Goal: Task Accomplishment & Management: Manage account settings

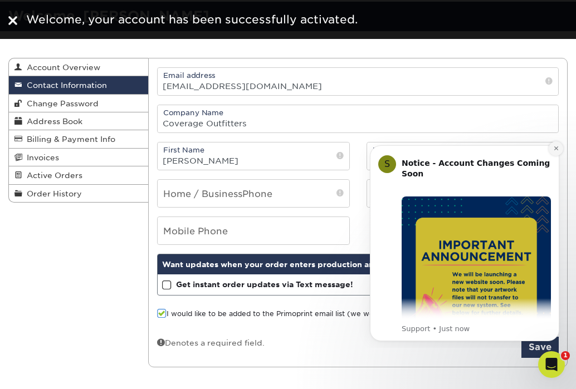
click at [556, 144] on button "Dismiss notification" at bounding box center [555, 148] width 14 height 14
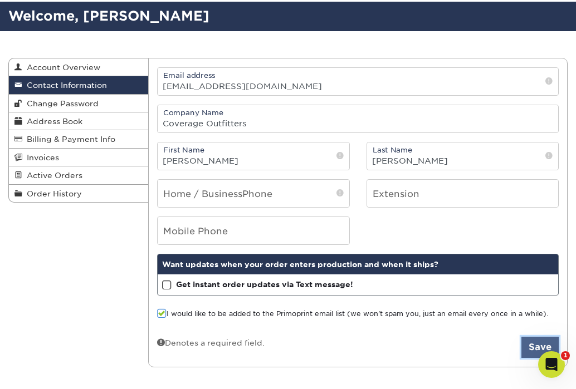
click at [529, 353] on button "Save" at bounding box center [539, 347] width 37 height 21
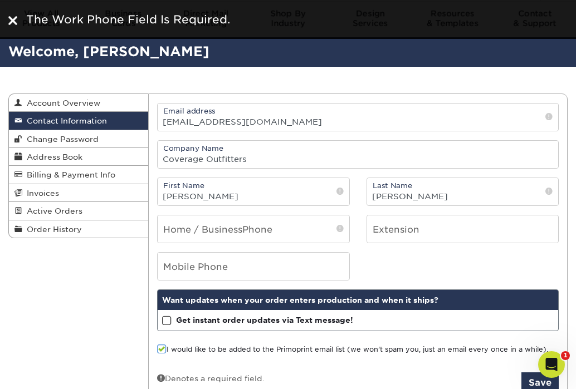
scroll to position [35, 0]
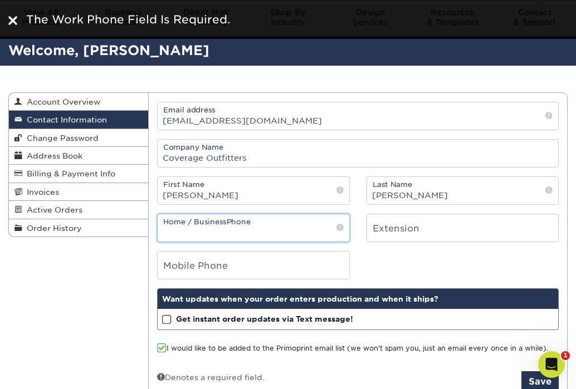
click at [271, 218] on input "tel" at bounding box center [253, 227] width 191 height 27
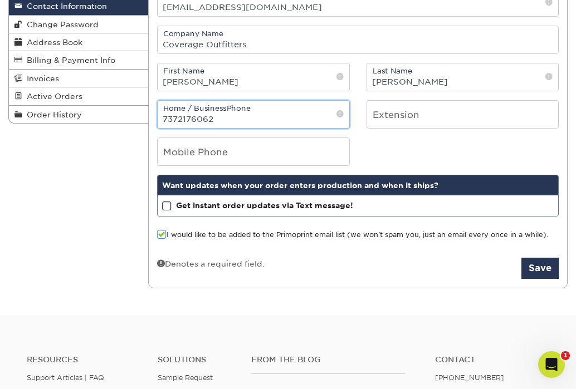
scroll to position [166, 0]
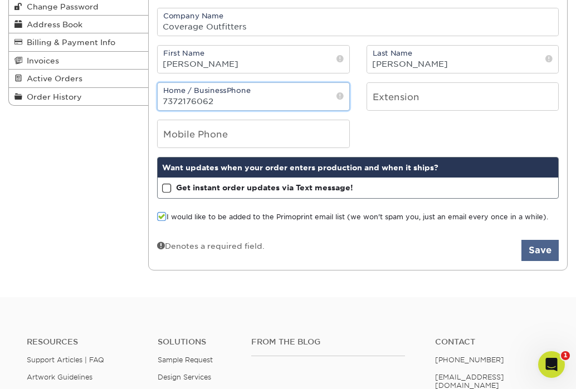
type input "7372176062"
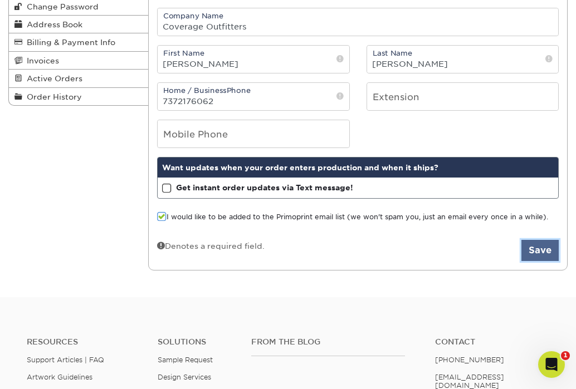
click at [534, 247] on button "Save" at bounding box center [539, 250] width 37 height 21
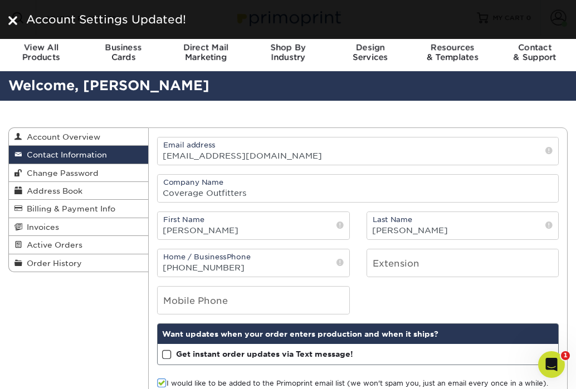
click at [8, 18] on div "Account Settings Updated!" at bounding box center [288, 19] width 576 height 17
click at [13, 19] on img at bounding box center [12, 20] width 9 height 9
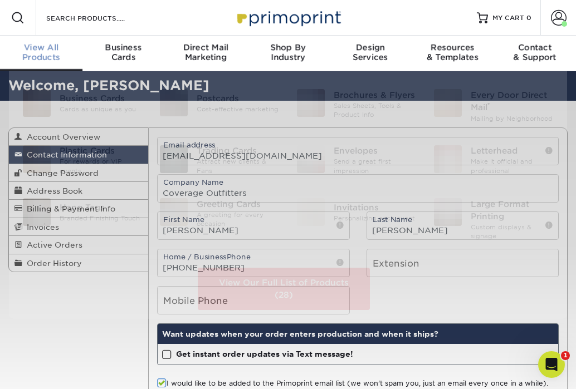
click at [56, 47] on span "View All" at bounding box center [41, 47] width 82 height 10
